Goal: Check status: Check status

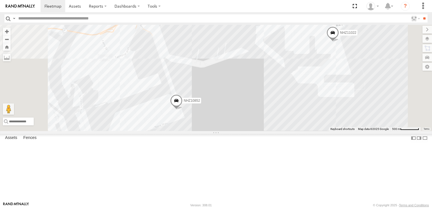
drag, startPoint x: 254, startPoint y: 168, endPoint x: 245, endPoint y: 164, distance: 10.1
click at [245, 131] on div "NHZ26898 MCCZ242213 NHZ11022 NHZ10852" at bounding box center [216, 78] width 432 height 106
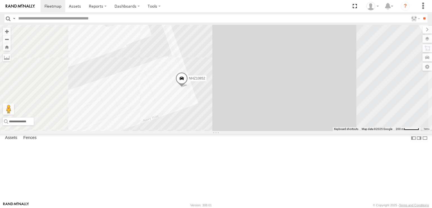
drag, startPoint x: 237, startPoint y: 148, endPoint x: 239, endPoint y: 141, distance: 6.9
click at [239, 131] on div "NHZ26898 MCCZ242213 NHZ11022 NHZ10852" at bounding box center [216, 78] width 432 height 106
drag, startPoint x: 210, startPoint y: 108, endPoint x: 221, endPoint y: 131, distance: 25.7
click at [220, 129] on div "NHZ26898 MCCZ242213 NHZ11022 NHZ10852" at bounding box center [216, 78] width 432 height 106
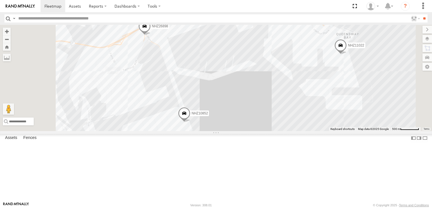
drag, startPoint x: 237, startPoint y: 149, endPoint x: 229, endPoint y: 132, distance: 19.0
click at [230, 131] on div "NHZ26898 NHZ01012 MCCZ242213 NHZ11022 NHZ10852" at bounding box center [216, 78] width 432 height 106
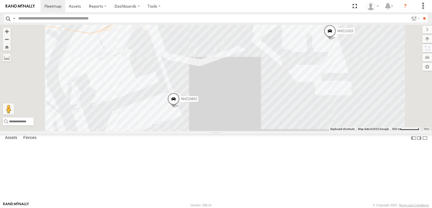
click at [180, 108] on span at bounding box center [174, 100] width 12 height 15
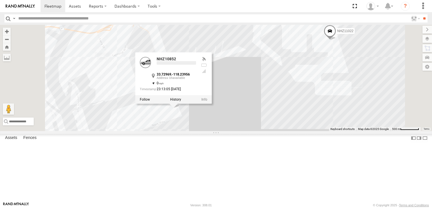
click at [242, 131] on div "NHZ26898 NHZ01012 MCCZ242213 NHZ11022 NHZ10852 NHZ10852 33.72969 , -118.23956 0…" at bounding box center [216, 78] width 432 height 106
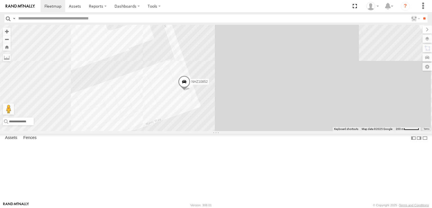
drag, startPoint x: 235, startPoint y: 144, endPoint x: 241, endPoint y: 141, distance: 7.1
click at [241, 131] on div "NHZ26898 NHZ01012 MCCZ242213 NHZ11022 NHZ10852" at bounding box center [216, 78] width 432 height 106
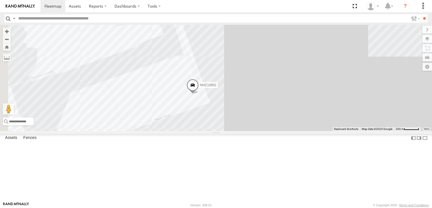
click at [199, 94] on span at bounding box center [193, 86] width 12 height 15
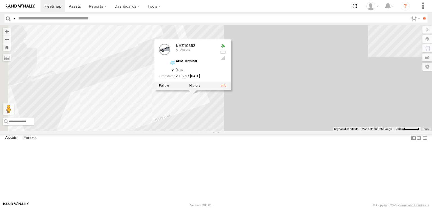
drag, startPoint x: 259, startPoint y: 143, endPoint x: 265, endPoint y: 124, distance: 20.4
click at [265, 124] on div "NHZ10852 NHZ10852 All Assets APM Terminal 33.72872 , -118.23965 0 23:32:27 [DAT…" at bounding box center [216, 78] width 432 height 106
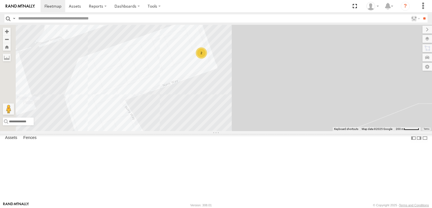
click at [207, 59] on div "2" at bounding box center [201, 52] width 11 height 11
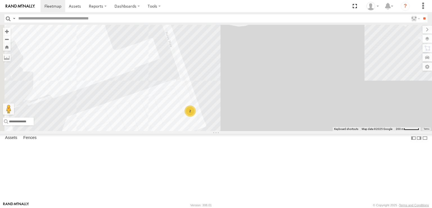
drag, startPoint x: 221, startPoint y: 106, endPoint x: 244, endPoint y: 129, distance: 32.5
click at [244, 128] on div "2" at bounding box center [216, 78] width 432 height 106
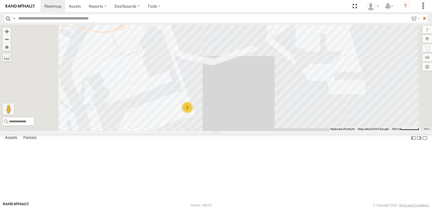
drag, startPoint x: 241, startPoint y: 121, endPoint x: 249, endPoint y: 144, distance: 24.0
click at [249, 131] on div "NHZ26898 2 MCCZ242213 NHZ11022" at bounding box center [216, 78] width 432 height 106
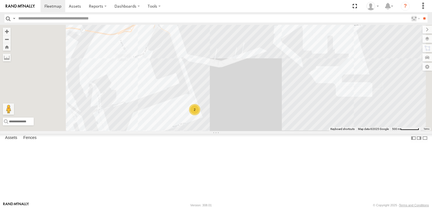
drag, startPoint x: 239, startPoint y: 158, endPoint x: 236, endPoint y: 138, distance: 20.5
click at [236, 131] on div "NHZ26898 2 MCCZ242213 NHZ11022" at bounding box center [216, 78] width 432 height 106
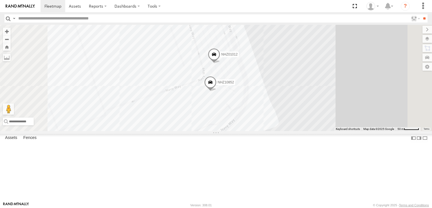
click at [220, 63] on span at bounding box center [214, 55] width 12 height 15
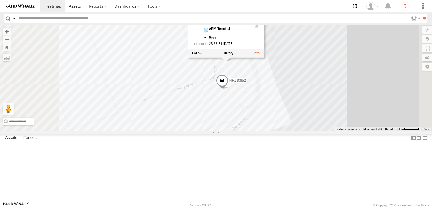
drag, startPoint x: 221, startPoint y: 107, endPoint x: 236, endPoint y: 106, distance: 15.5
click at [236, 106] on div "NHZ26898 MCCZ242213 NHZ11022 NHZ01012 NHZ10852 NHZ01012 All Assets APM Terminal…" at bounding box center [216, 78] width 432 height 106
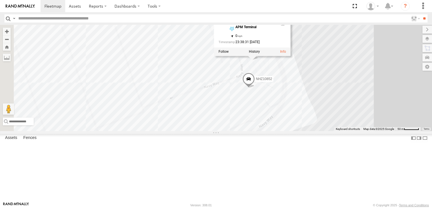
click at [255, 88] on span at bounding box center [249, 79] width 12 height 15
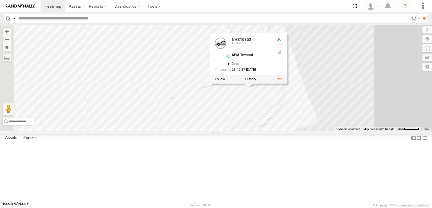
click at [240, 128] on div "NHZ26898 MCCZ242213 NHZ11022 NHZ01012 NHZ10852 NHZ10852 All Assets APM Terminal…" at bounding box center [216, 78] width 432 height 106
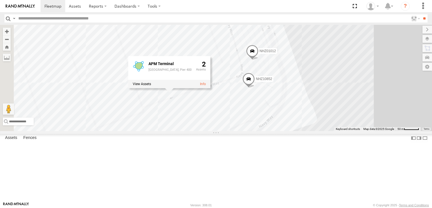
click at [339, 108] on div "NHZ26898 MCCZ242213 NHZ11022 NHZ01012 NHZ10852 APM Terminal APM Terminal, Pier …" at bounding box center [216, 78] width 432 height 106
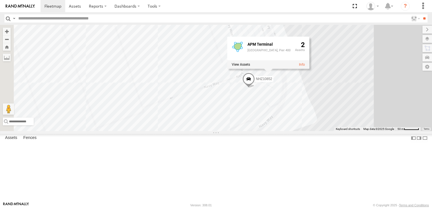
click at [255, 88] on span at bounding box center [249, 79] width 12 height 15
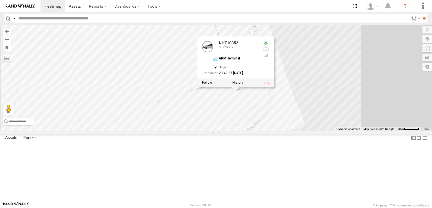
drag, startPoint x: 306, startPoint y: 132, endPoint x: 292, endPoint y: 135, distance: 14.2
click at [292, 131] on div "NHZ26898 MCCZ242213 NHZ11022 NHZ01012 NHZ10852 NHZ10852 All Assets APM Terminal…" at bounding box center [216, 78] width 432 height 106
click at [297, 131] on div "NHZ26898 MCCZ242213 NHZ11022 NHZ01012 NHZ10852 NHZ10852 All Assets APM Terminal…" at bounding box center [216, 78] width 432 height 106
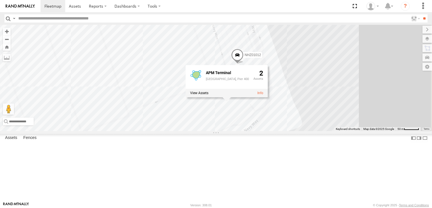
click at [280, 131] on div "NHZ26898 MCCZ242213 NHZ11022 NHZ01012 NHZ10852 APM Terminal APM Terminal, Pier …" at bounding box center [216, 78] width 432 height 106
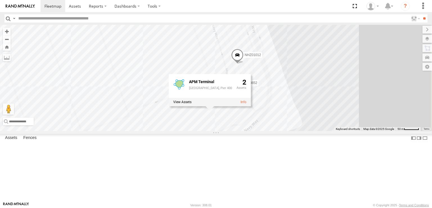
click at [202, 100] on div "NHZ26898 MCCZ242213 NHZ11022 NHZ01012 NHZ10852 APM Terminal APM Terminal, Pier …" at bounding box center [216, 78] width 432 height 106
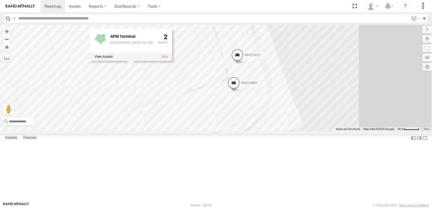
click at [216, 44] on div "NHZ26898 MCCZ242213 NHZ11022 NHZ01012 NHZ10852 APM Terminal APM Terminal, Pier …" at bounding box center [216, 78] width 432 height 106
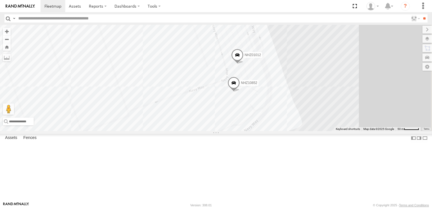
click at [193, 66] on div "NHZ26898 MCCZ242213 NHZ11022 NHZ01012 NHZ10852 APM Terminal APM Terminal, Pier …" at bounding box center [216, 78] width 432 height 106
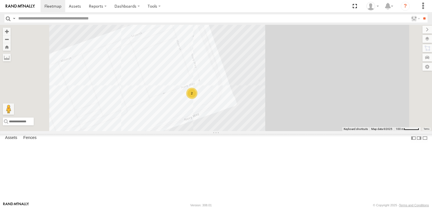
drag, startPoint x: 237, startPoint y: 135, endPoint x: 245, endPoint y: 131, distance: 9.3
click at [245, 131] on div "2" at bounding box center [216, 78] width 432 height 106
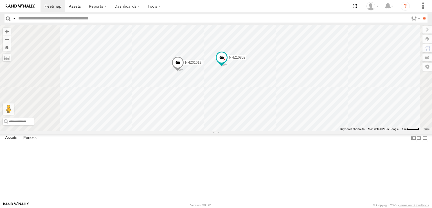
drag, startPoint x: 261, startPoint y: 115, endPoint x: 268, endPoint y: 126, distance: 12.8
click at [268, 126] on div "NHZ01012 NHZ10852" at bounding box center [216, 78] width 432 height 106
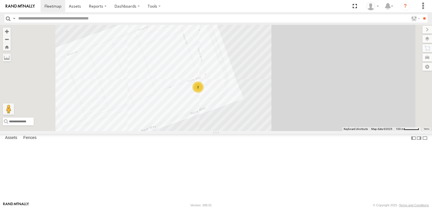
drag, startPoint x: 268, startPoint y: 104, endPoint x: 270, endPoint y: 126, distance: 22.6
click at [270, 126] on div "2" at bounding box center [216, 78] width 432 height 106
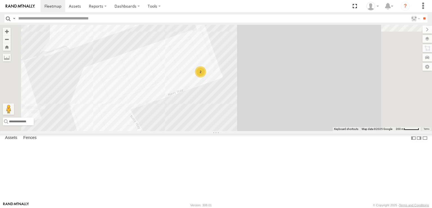
drag, startPoint x: 277, startPoint y: 139, endPoint x: 287, endPoint y: 133, distance: 11.2
click at [287, 131] on div "NHZ26898 2" at bounding box center [216, 78] width 432 height 106
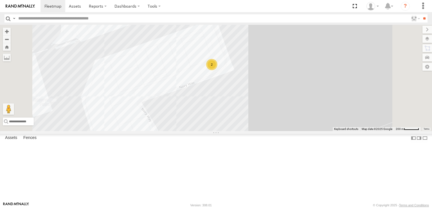
click at [218, 70] on div "2" at bounding box center [211, 64] width 11 height 11
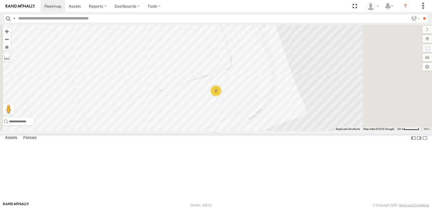
drag, startPoint x: 294, startPoint y: 135, endPoint x: 287, endPoint y: 129, distance: 9.8
click at [287, 129] on div "NHZ26898 2" at bounding box center [216, 78] width 432 height 106
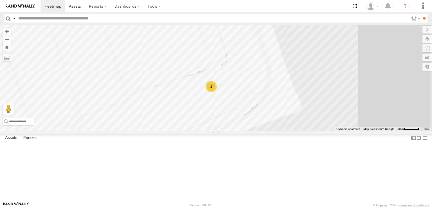
click at [217, 92] on div "2" at bounding box center [211, 86] width 11 height 11
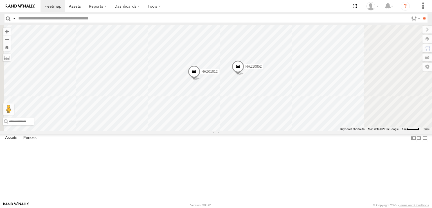
click at [200, 80] on span at bounding box center [194, 72] width 12 height 15
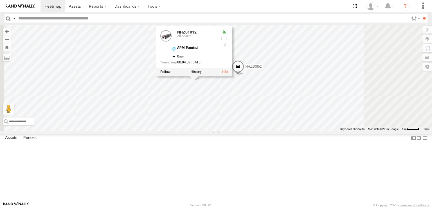
click at [244, 75] on span at bounding box center [238, 67] width 12 height 15
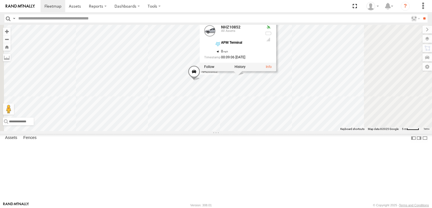
drag, startPoint x: 297, startPoint y: 120, endPoint x: 316, endPoint y: 110, distance: 21.5
click at [316, 110] on div "NHZ26898 NHZ01012 NHZ10852 NHZ10852 All Assets APM Terminal 33.72842 , -118.240…" at bounding box center [216, 78] width 432 height 106
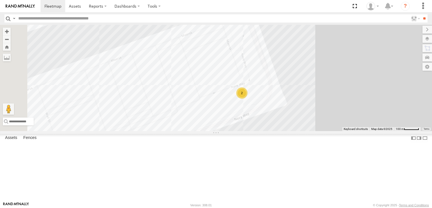
drag, startPoint x: 224, startPoint y: 100, endPoint x: 228, endPoint y: 101, distance: 4.9
click at [228, 101] on div "NHZ26898 2" at bounding box center [216, 78] width 432 height 106
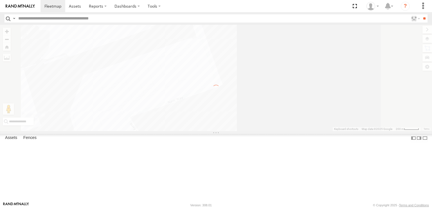
click at [0, 0] on div "Video Video" at bounding box center [0, 0] width 0 height 0
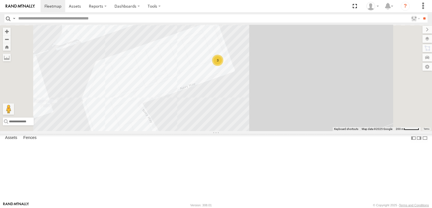
drag, startPoint x: 264, startPoint y: 120, endPoint x: 270, endPoint y: 120, distance: 6.2
click at [270, 120] on div "NHZ27919 MCCZ242164 NHZ01009 MCCZ242213 3" at bounding box center [216, 78] width 432 height 106
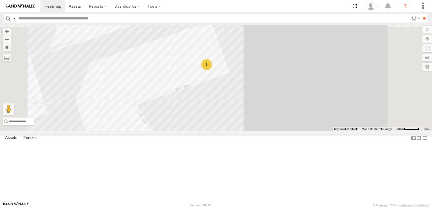
drag, startPoint x: 256, startPoint y: 123, endPoint x: 244, endPoint y: 124, distance: 11.9
click at [244, 124] on div "3" at bounding box center [216, 78] width 432 height 106
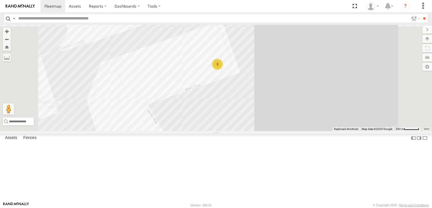
drag, startPoint x: 258, startPoint y: 119, endPoint x: 262, endPoint y: 118, distance: 4.8
click at [262, 118] on div "3" at bounding box center [216, 78] width 432 height 106
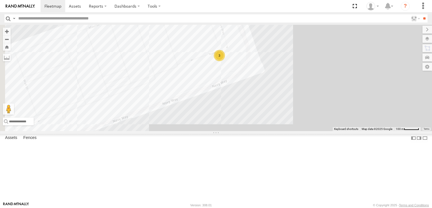
drag, startPoint x: 310, startPoint y: 91, endPoint x: 314, endPoint y: 88, distance: 5.0
click at [312, 89] on div "3" at bounding box center [216, 78] width 432 height 106
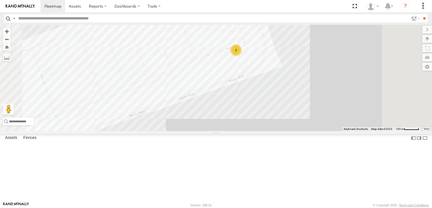
click at [242, 56] on div "3" at bounding box center [236, 49] width 11 height 11
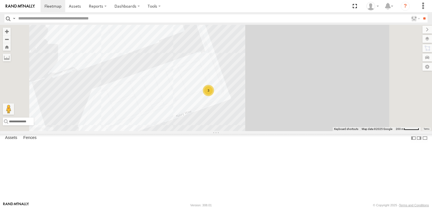
drag, startPoint x: 264, startPoint y: 150, endPoint x: 279, endPoint y: 131, distance: 24.1
click at [277, 131] on div "3" at bounding box center [216, 78] width 432 height 106
